Goal: Information Seeking & Learning: Find specific fact

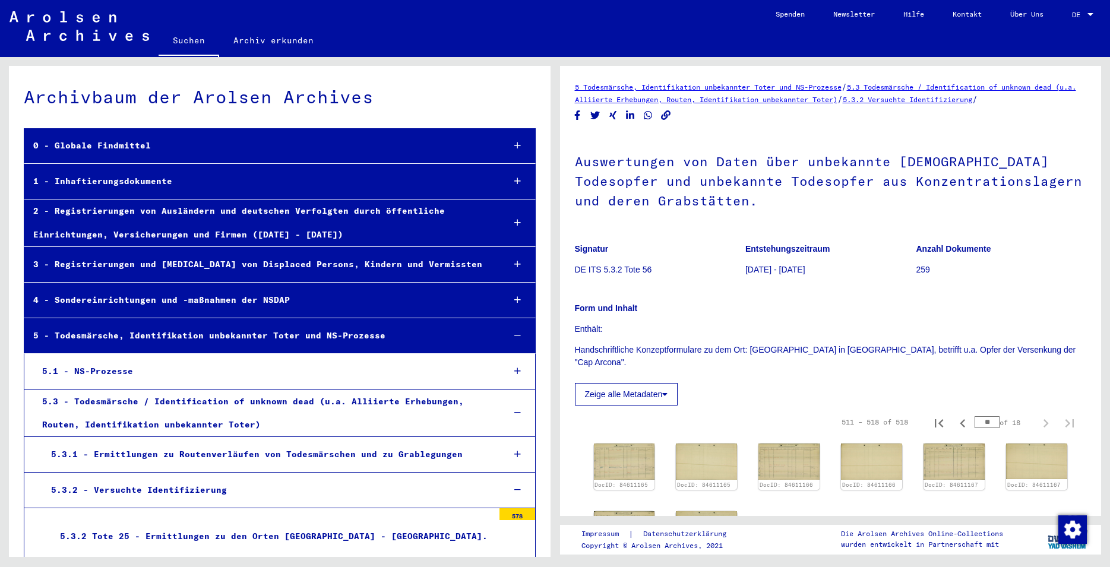
scroll to position [257, 0]
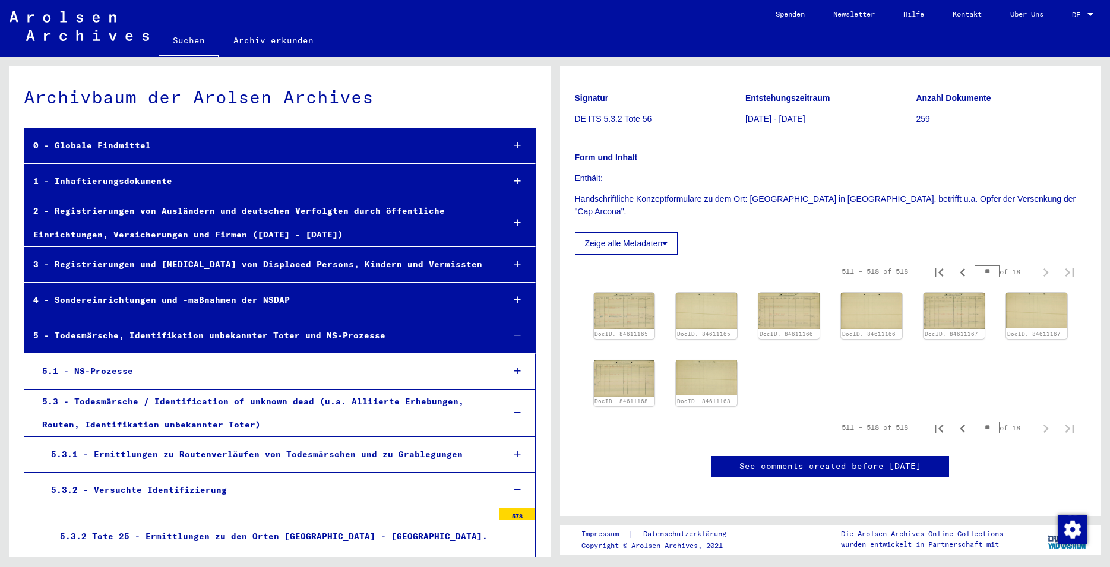
click at [195, 44] on link "Suchen" at bounding box center [189, 41] width 61 height 31
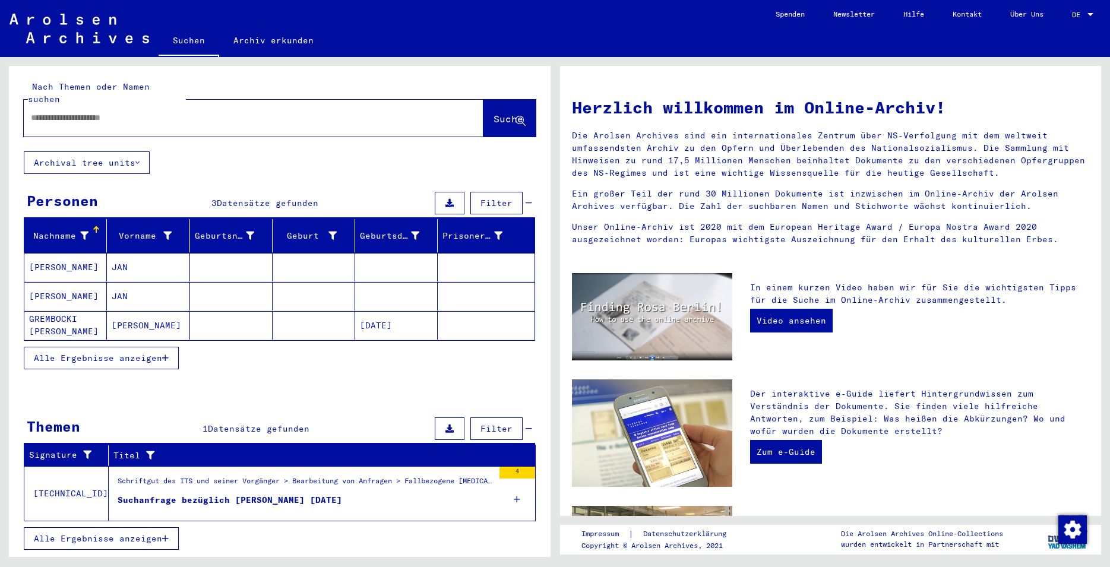
click at [175, 112] on input "text" at bounding box center [239, 118] width 417 height 12
click at [142, 112] on input "text" at bounding box center [239, 118] width 417 height 12
paste input "********"
click at [512, 113] on span "Suche" at bounding box center [508, 119] width 30 height 12
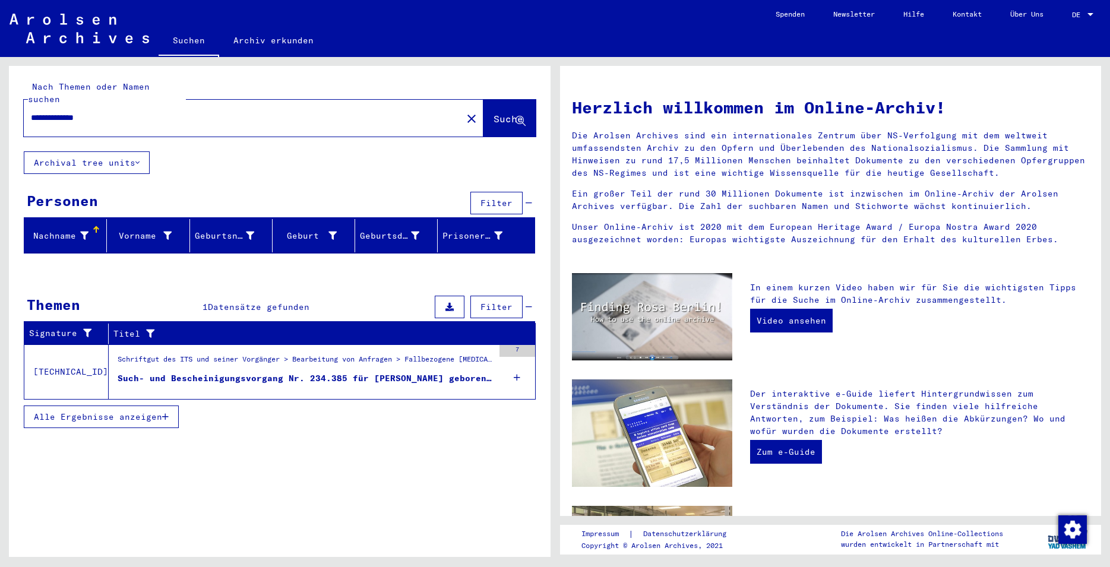
click at [298, 372] on div "Such- und Bescheinigungsvorgang Nr. 234.385 für [PERSON_NAME] geboren [DEMOGRAP…" at bounding box center [306, 378] width 376 height 12
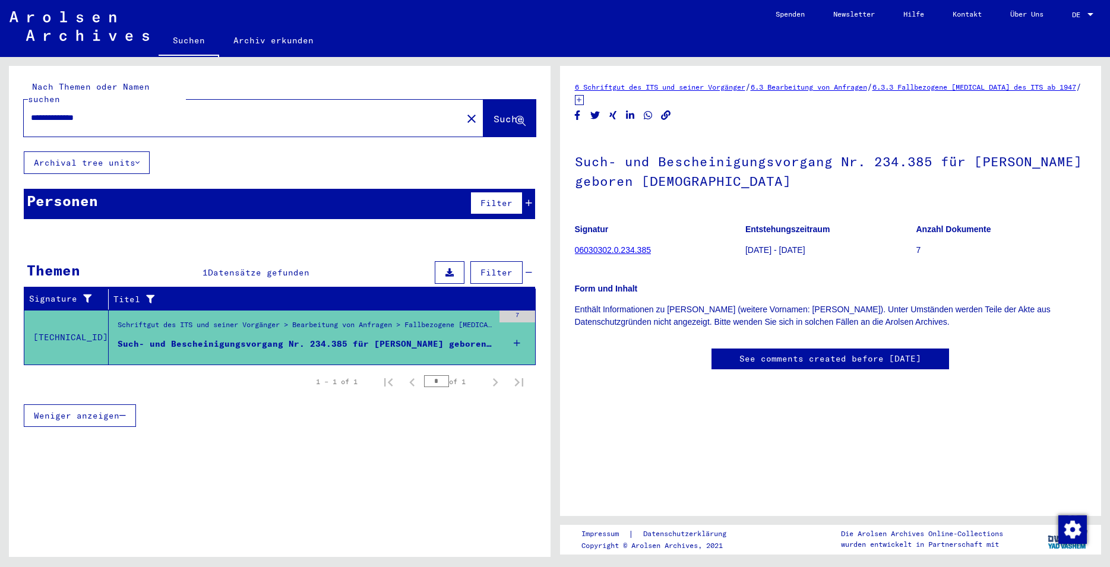
drag, startPoint x: 808, startPoint y: 179, endPoint x: 577, endPoint y: 168, distance: 230.7
click at [577, 168] on h1 "Such- und Bescheinigungsvorgang Nr. 234.385 für [PERSON_NAME] geboren [DEMOGRAP…" at bounding box center [831, 170] width 512 height 72
copy h1 "Such- und Bescheinigungsvorgang Nr. 234.385 für [PERSON_NAME] geboren [DEMOGRAP…"
drag, startPoint x: 658, startPoint y: 250, endPoint x: 576, endPoint y: 251, distance: 82.0
click at [576, 251] on figure "Signatur 06030302.0.234.385" at bounding box center [660, 241] width 170 height 53
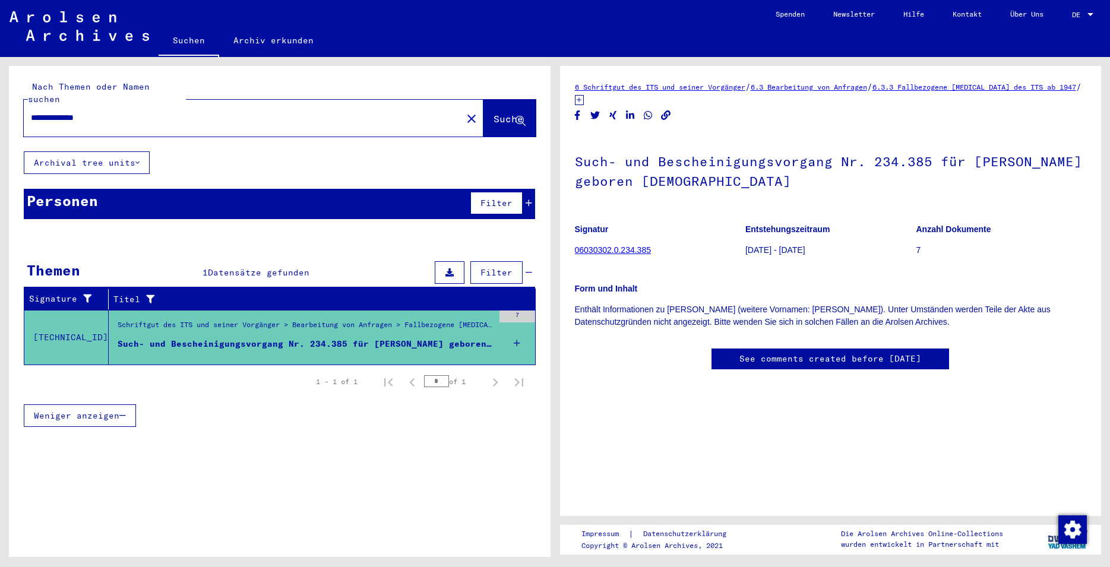
copy link "06030302.0.234.385"
drag, startPoint x: 958, startPoint y: 317, endPoint x: 577, endPoint y: 306, distance: 381.4
click at [577, 306] on p "Enthält Informationen zu [PERSON_NAME] (weitere Vornamen: [PERSON_NAME]). Unter…" at bounding box center [831, 315] width 512 height 25
copy p "Enthält Informationen zu [PERSON_NAME] (weitere Vornamen: [PERSON_NAME]). Unter…"
drag, startPoint x: 71, startPoint y: 105, endPoint x: 30, endPoint y: 107, distance: 40.4
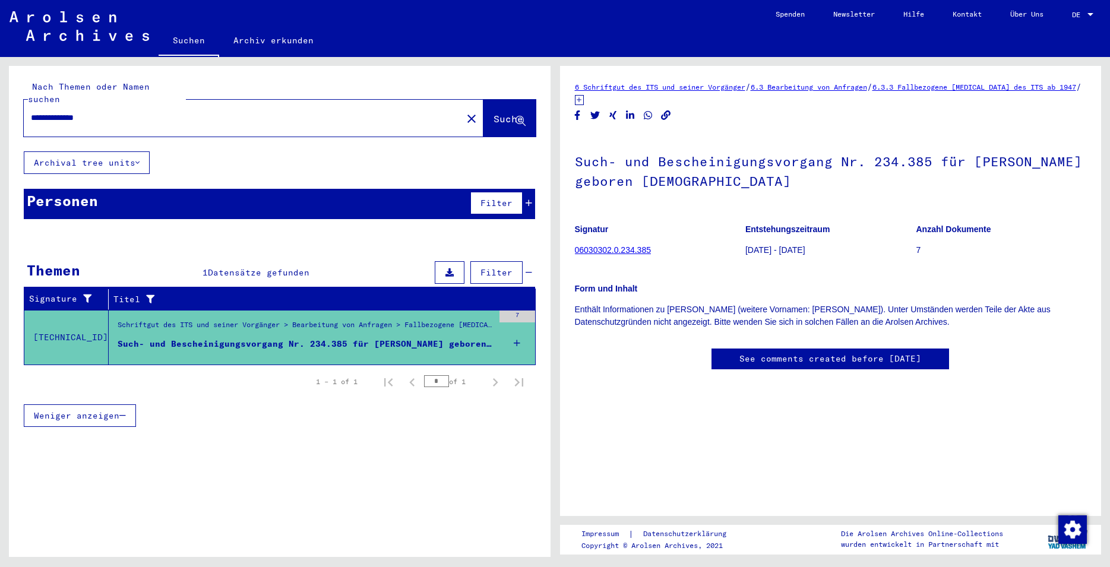
click at [31, 112] on input "**********" at bounding box center [243, 118] width 424 height 12
type input "**********"
